Goal: Navigation & Orientation: Find specific page/section

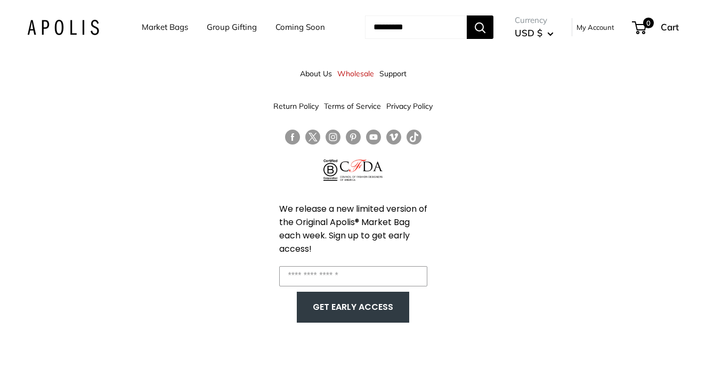
click at [163, 30] on link "Market Bags" at bounding box center [165, 27] width 46 height 15
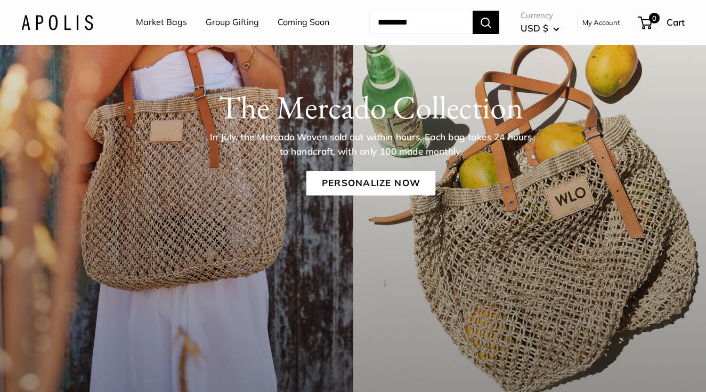
scroll to position [79, 0]
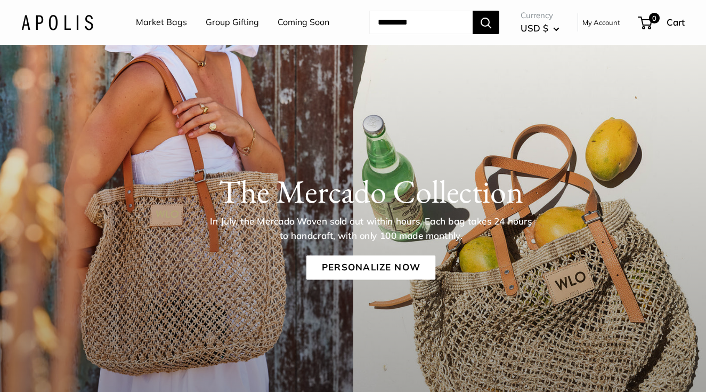
click at [278, 30] on link "Coming Soon" at bounding box center [304, 22] width 52 height 16
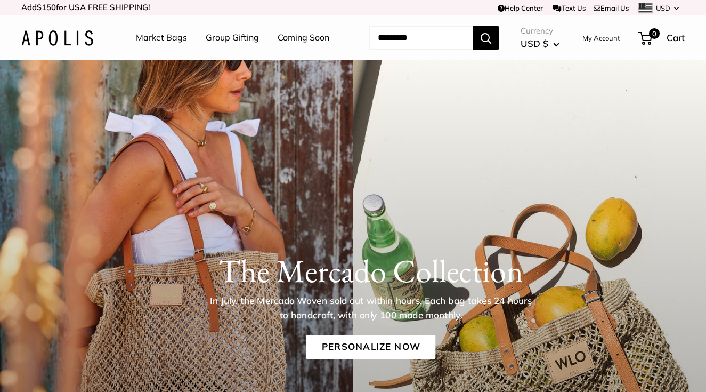
scroll to position [0, 0]
click at [164, 40] on link "Market Bags" at bounding box center [161, 38] width 51 height 16
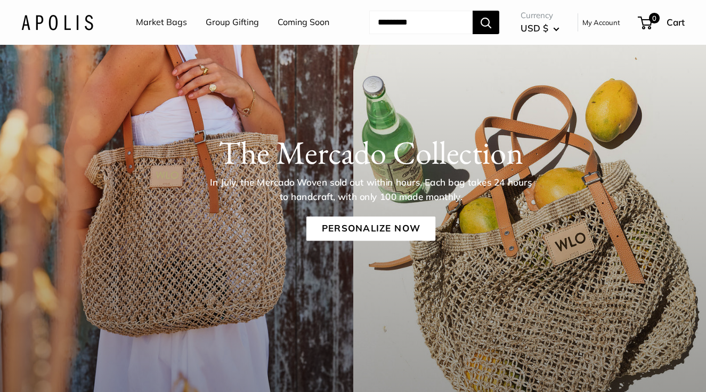
scroll to position [119, 0]
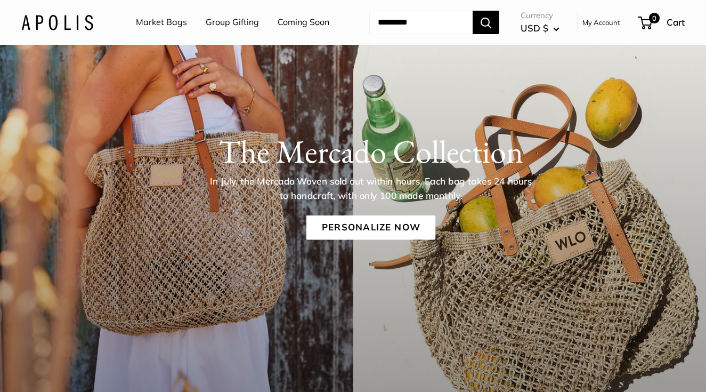
click at [220, 25] on link "Group Gifting" at bounding box center [232, 22] width 53 height 16
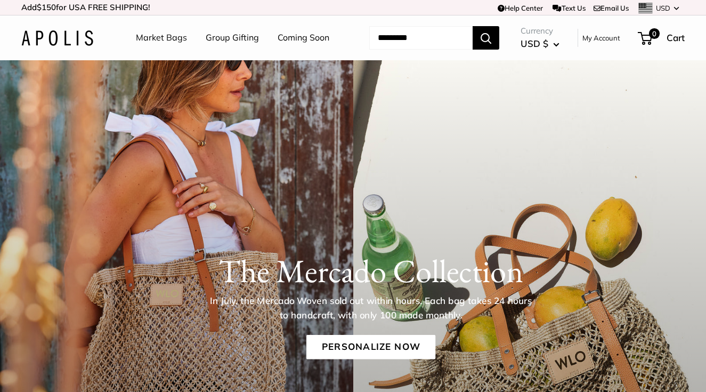
scroll to position [0, 0]
